Goal: Task Accomplishment & Management: Manage account settings

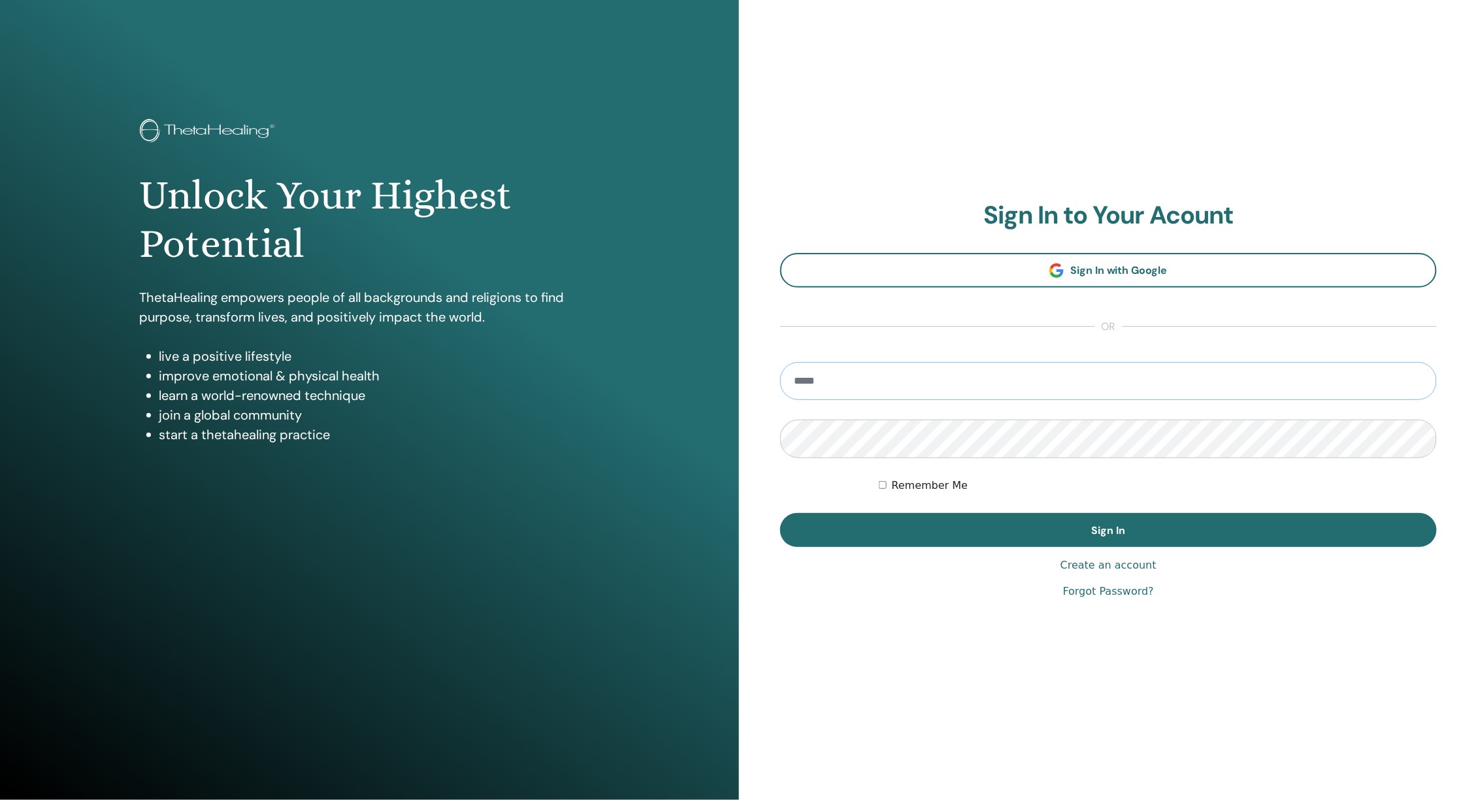
type input "**********"
click at [1108, 530] on button "Sign In" at bounding box center [1108, 530] width 656 height 34
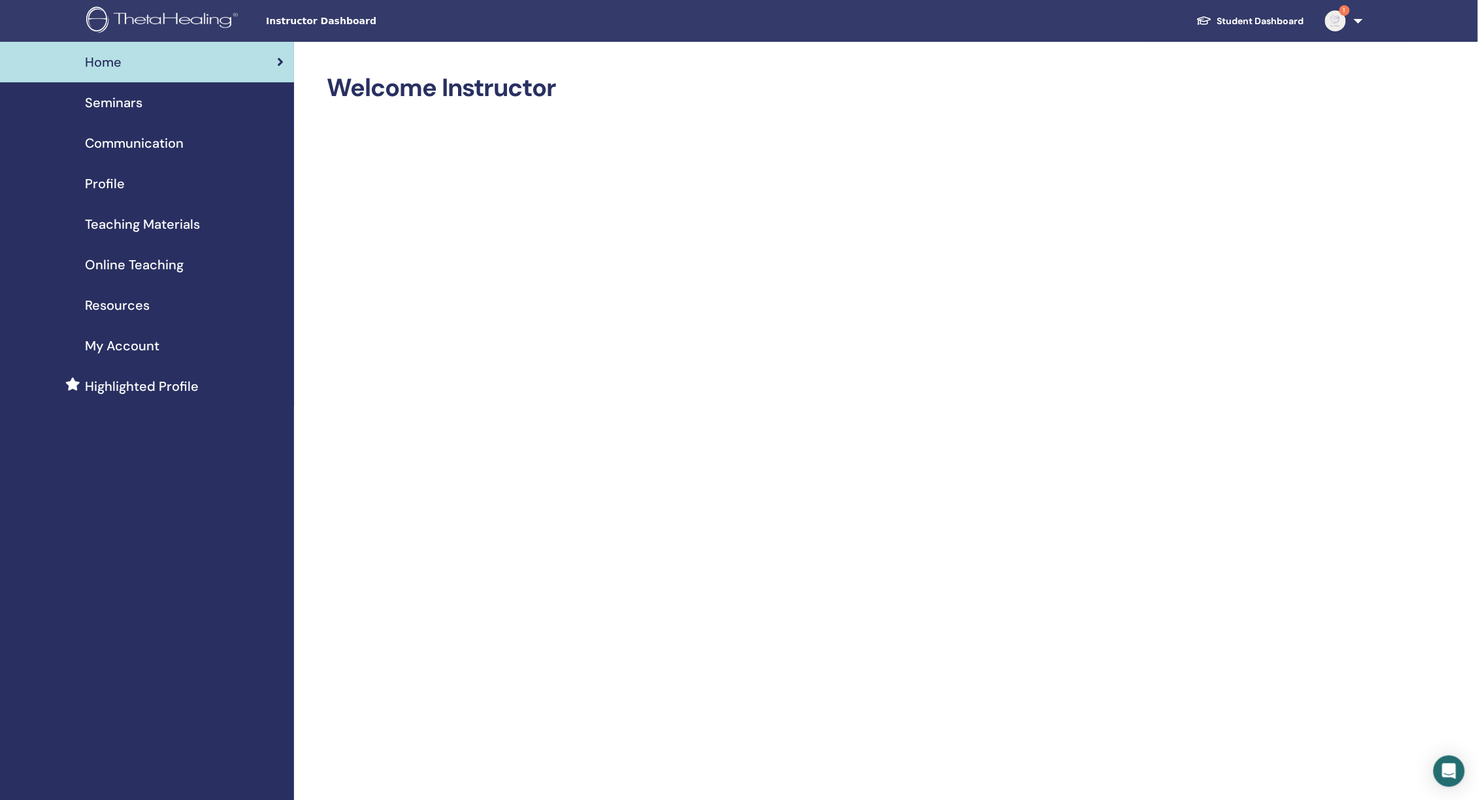
click at [101, 170] on link "Profile" at bounding box center [147, 183] width 294 height 40
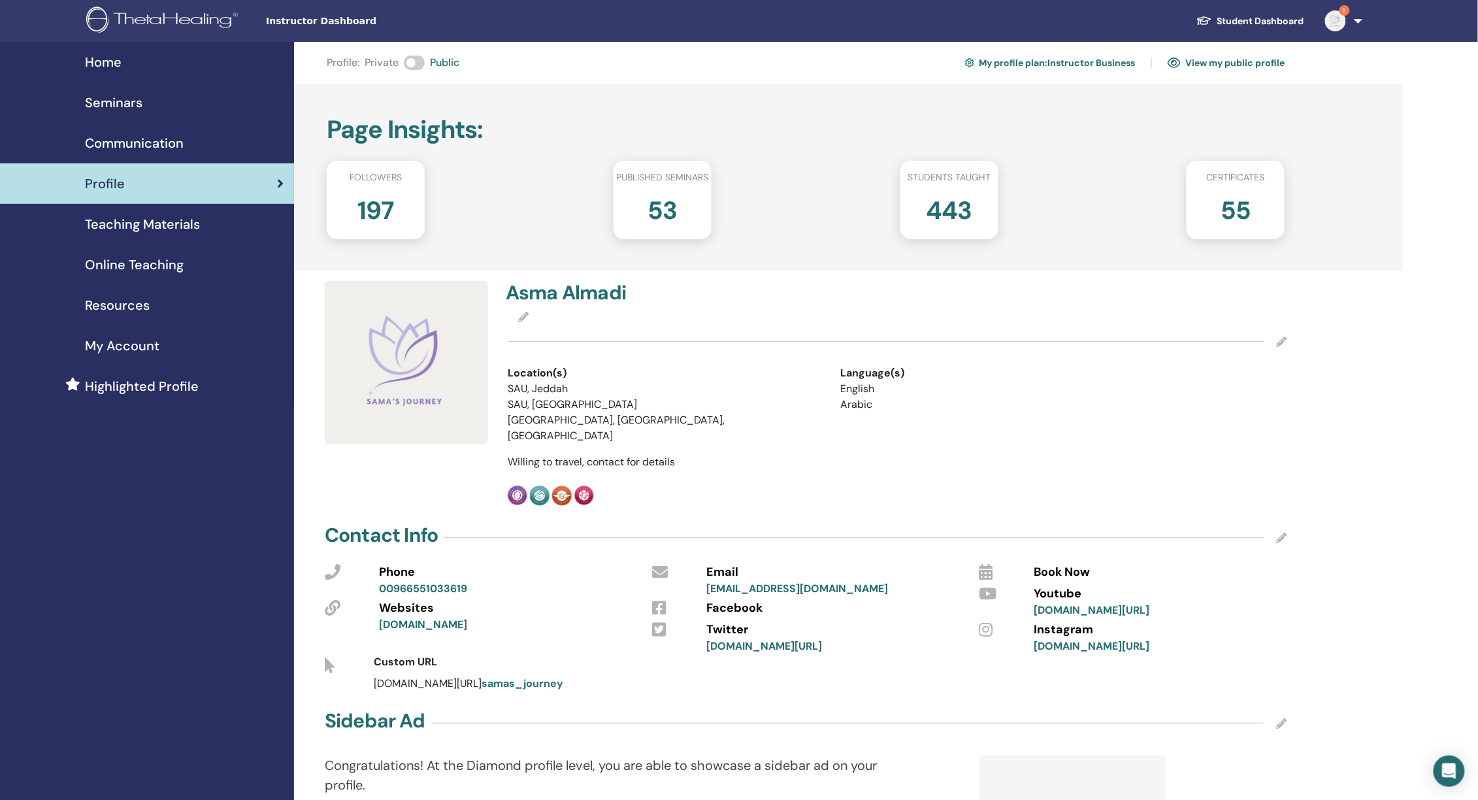
click at [1205, 65] on link "View my public profile" at bounding box center [1226, 62] width 118 height 21
click at [1083, 54] on link "My profile plan : Instructor Business" at bounding box center [1050, 62] width 170 height 21
click at [1223, 63] on link "View my public profile" at bounding box center [1226, 62] width 118 height 21
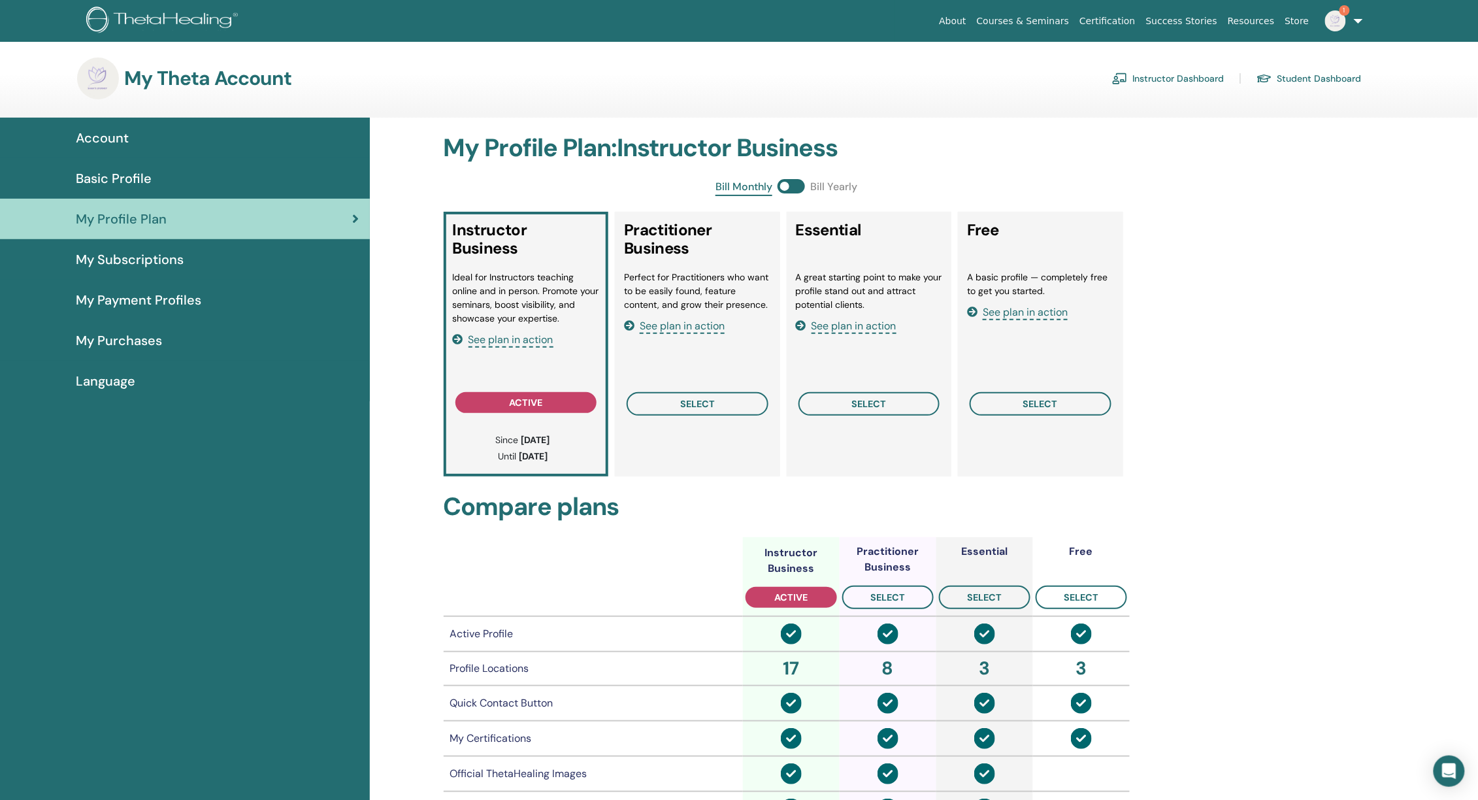
scroll to position [5, 0]
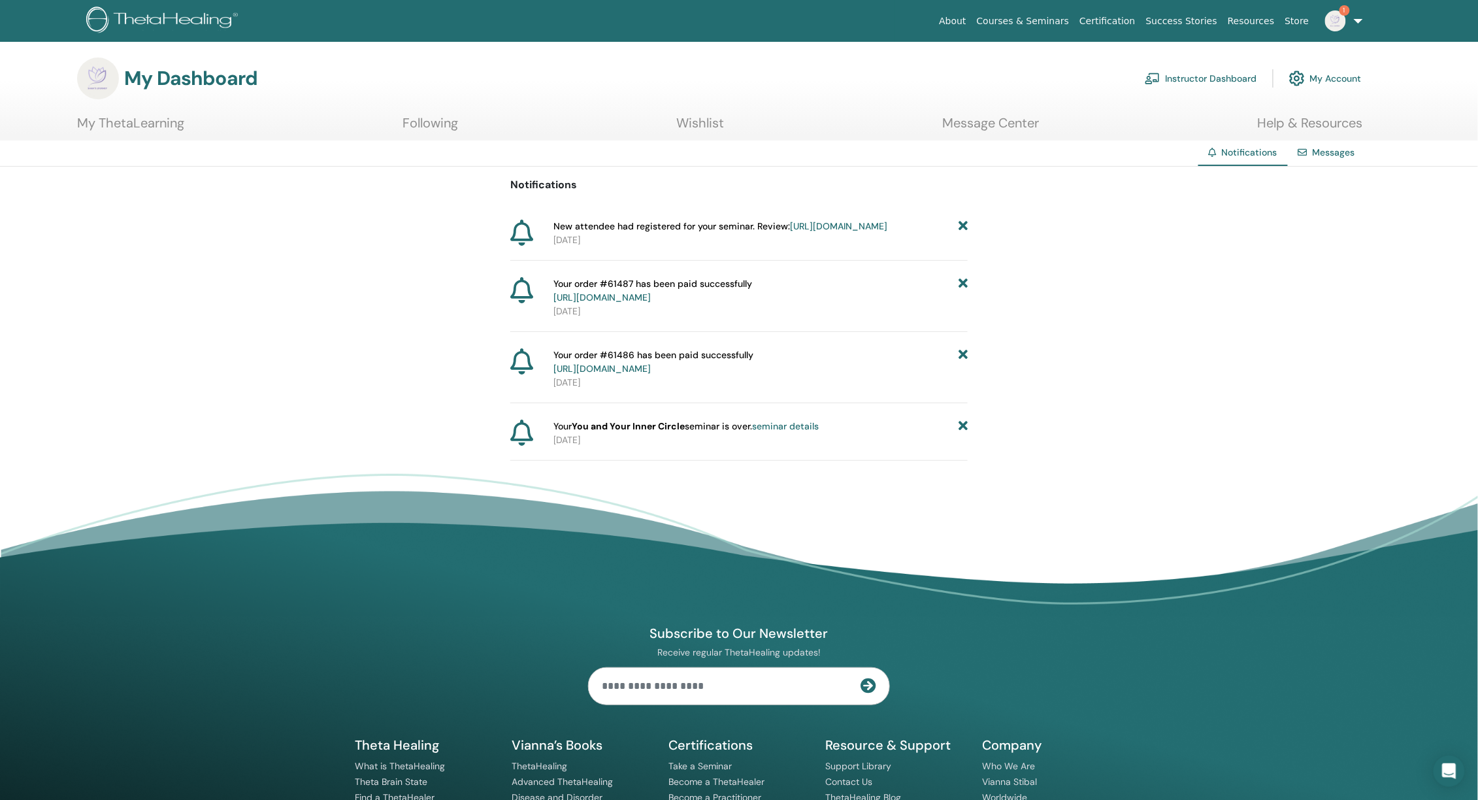
click at [962, 228] on icon at bounding box center [962, 226] width 9 height 14
